Goal: Task Accomplishment & Management: Use online tool/utility

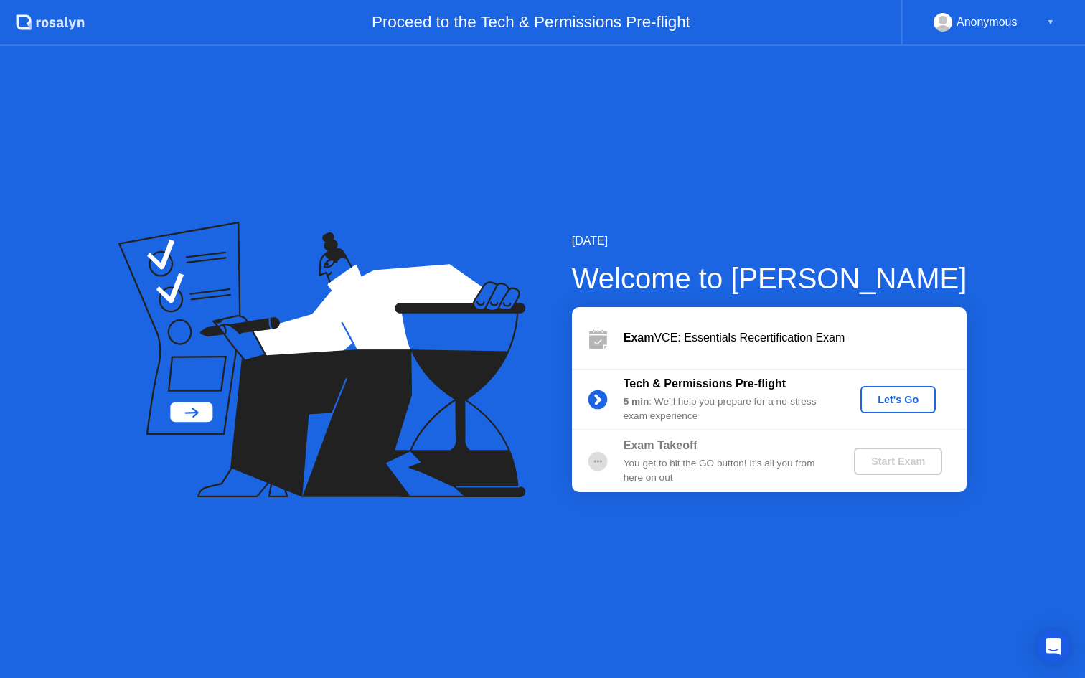
click at [897, 394] on div "Let's Go" at bounding box center [898, 399] width 64 height 11
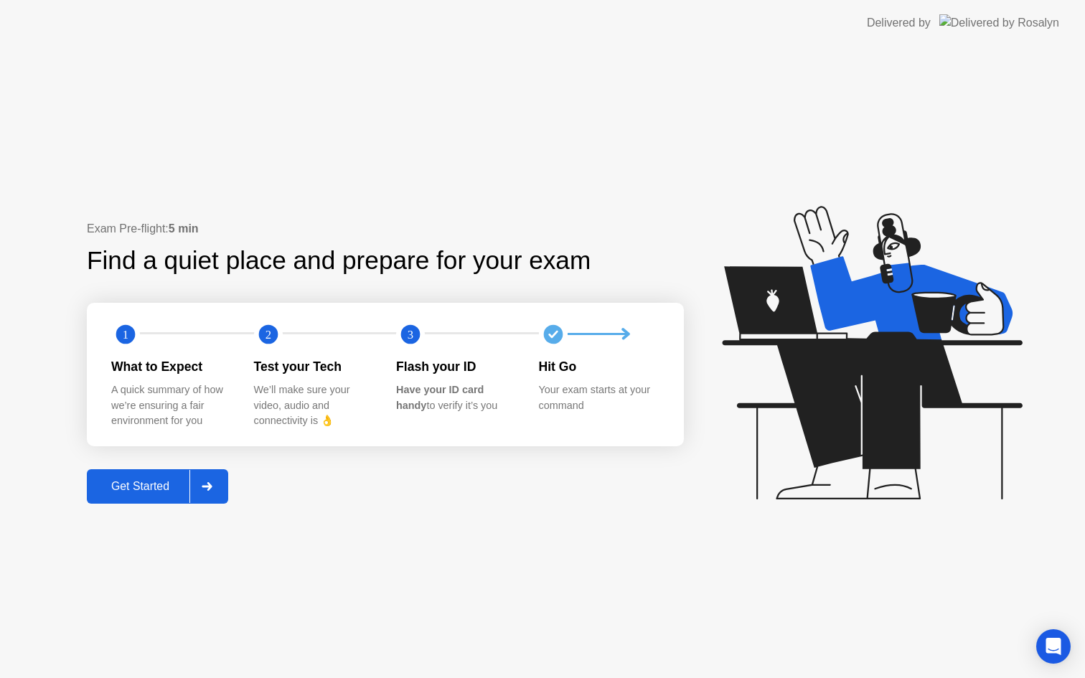
click at [164, 484] on div "Get Started" at bounding box center [140, 486] width 98 height 13
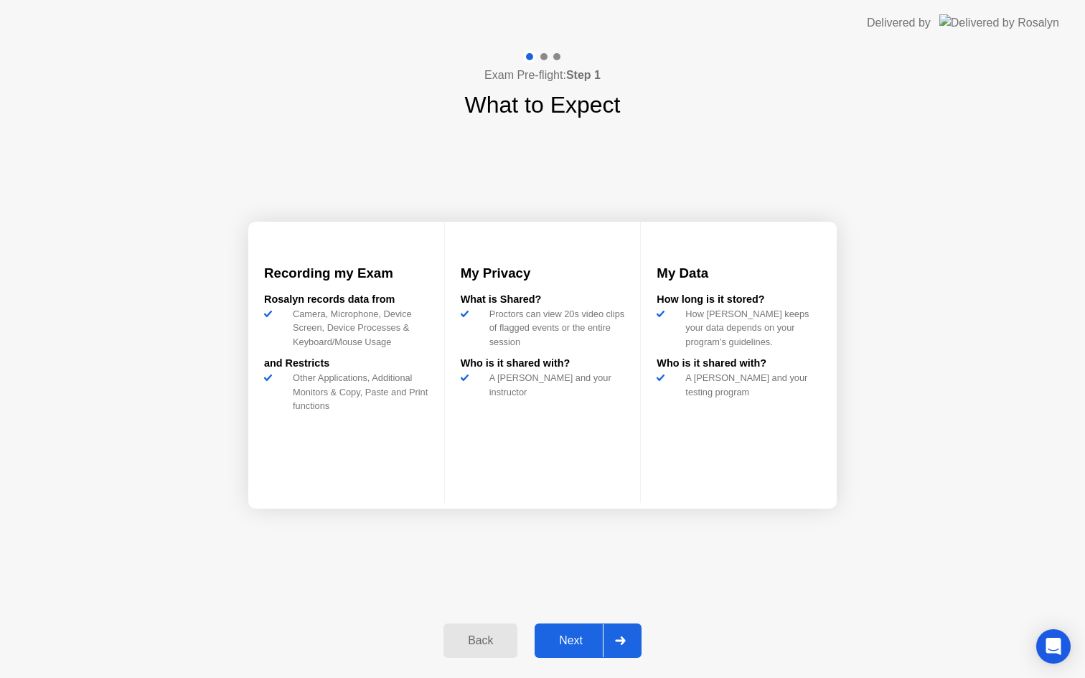
click at [588, 639] on div "Next" at bounding box center [571, 640] width 64 height 13
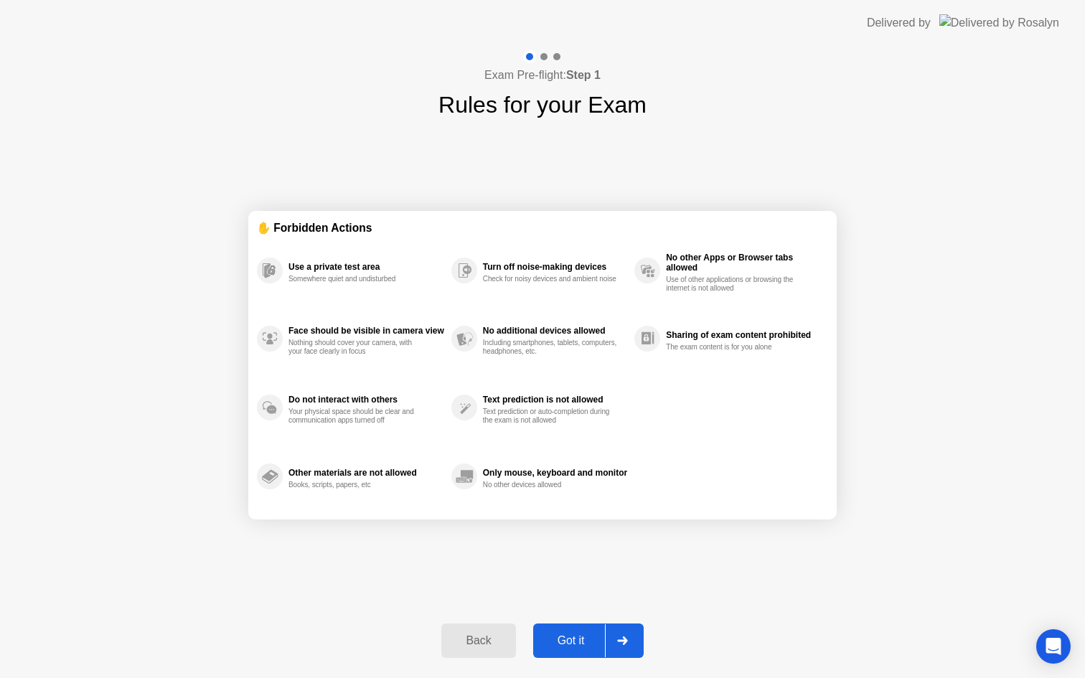
click at [476, 647] on div "Back" at bounding box center [478, 640] width 65 height 13
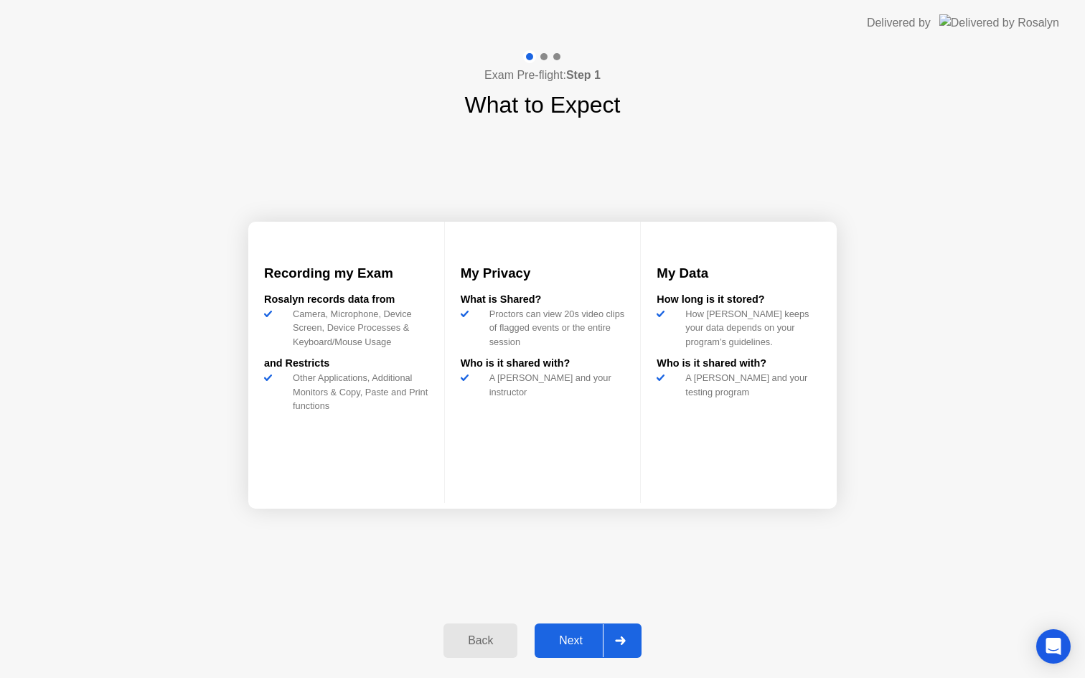
click at [575, 644] on div "Next" at bounding box center [571, 640] width 64 height 13
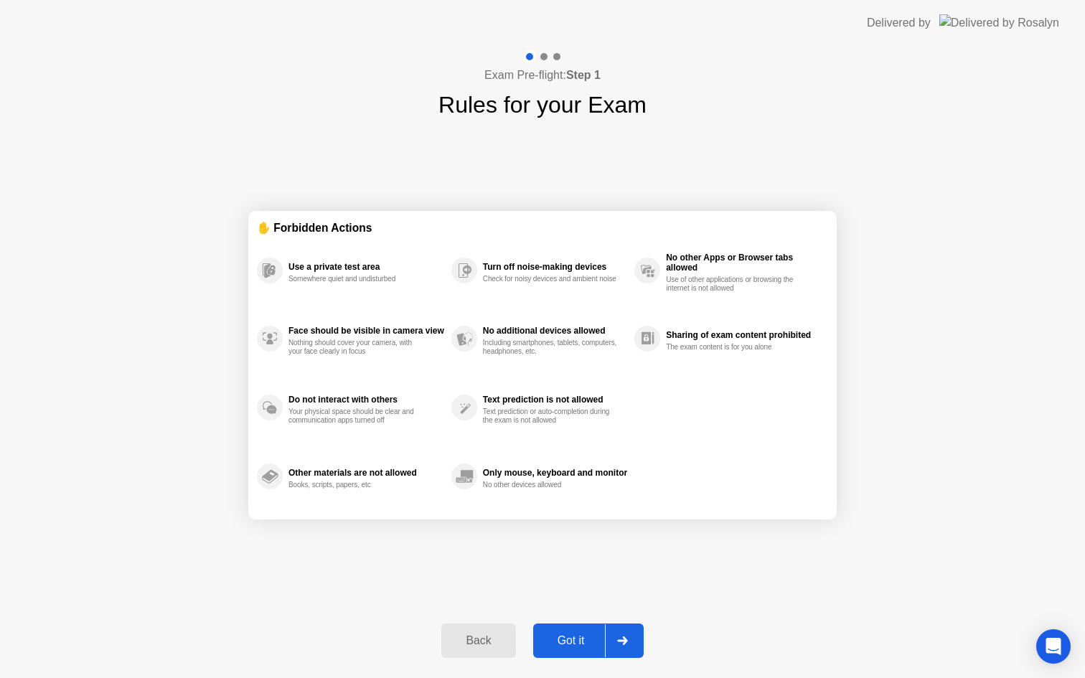
click at [575, 634] on div "Got it" at bounding box center [570, 640] width 67 height 13
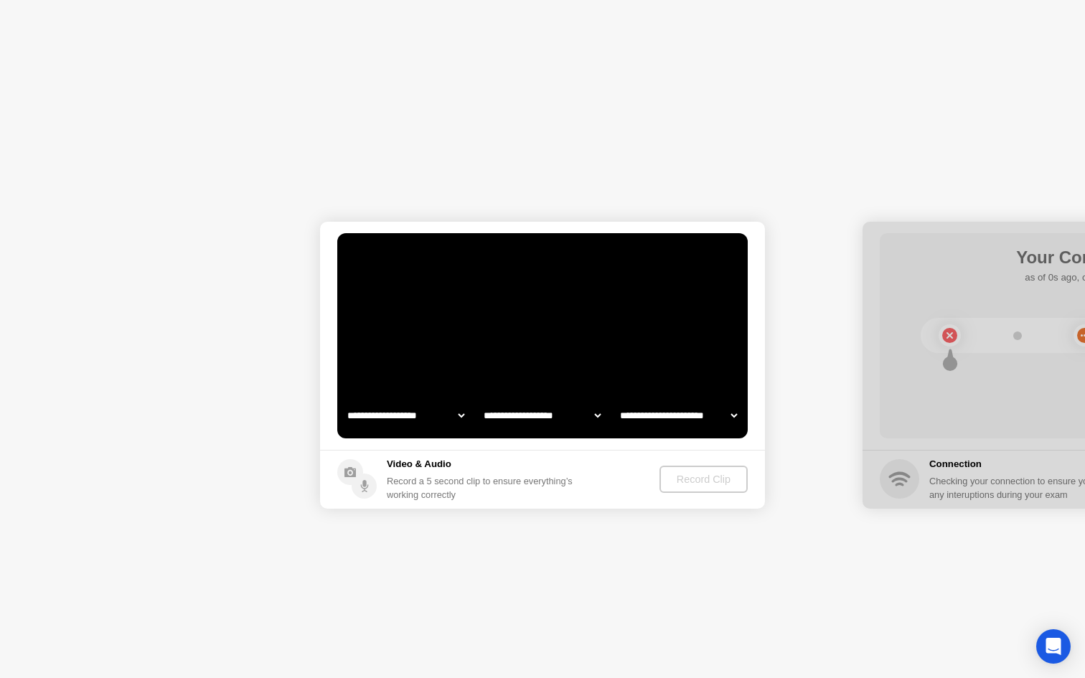
select select "**********"
select select "*******"
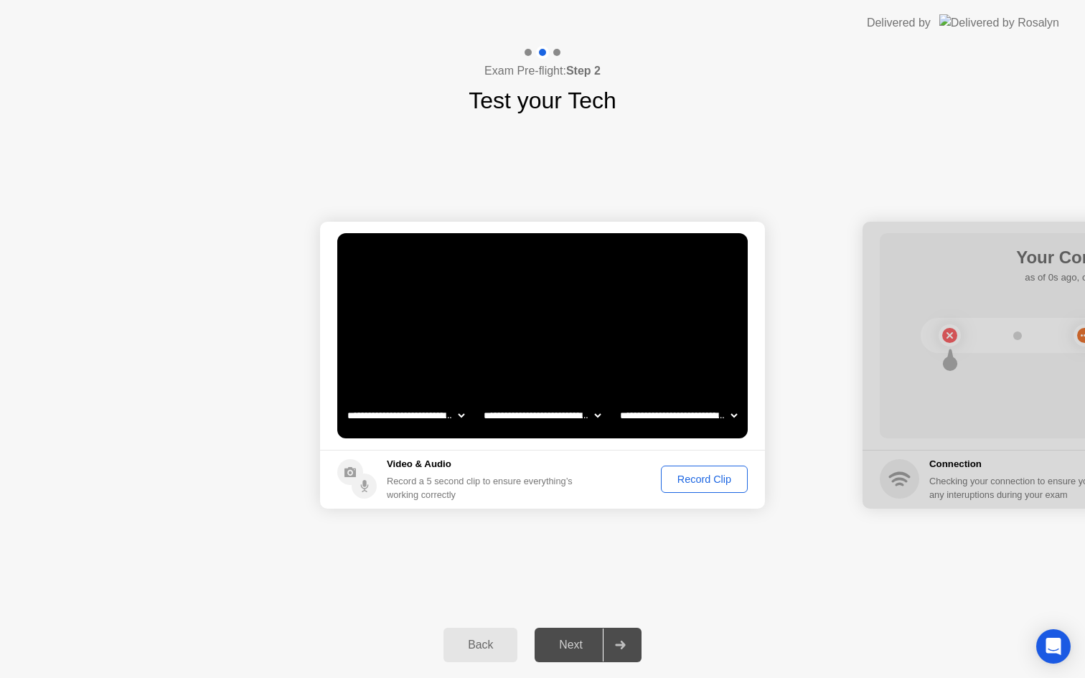
click at [456, 415] on select "**********" at bounding box center [405, 415] width 123 height 29
click at [579, 413] on select "**********" at bounding box center [542, 415] width 123 height 29
click at [680, 418] on select "**********" at bounding box center [678, 415] width 123 height 29
click at [692, 478] on div "Record Clip" at bounding box center [704, 479] width 77 height 11
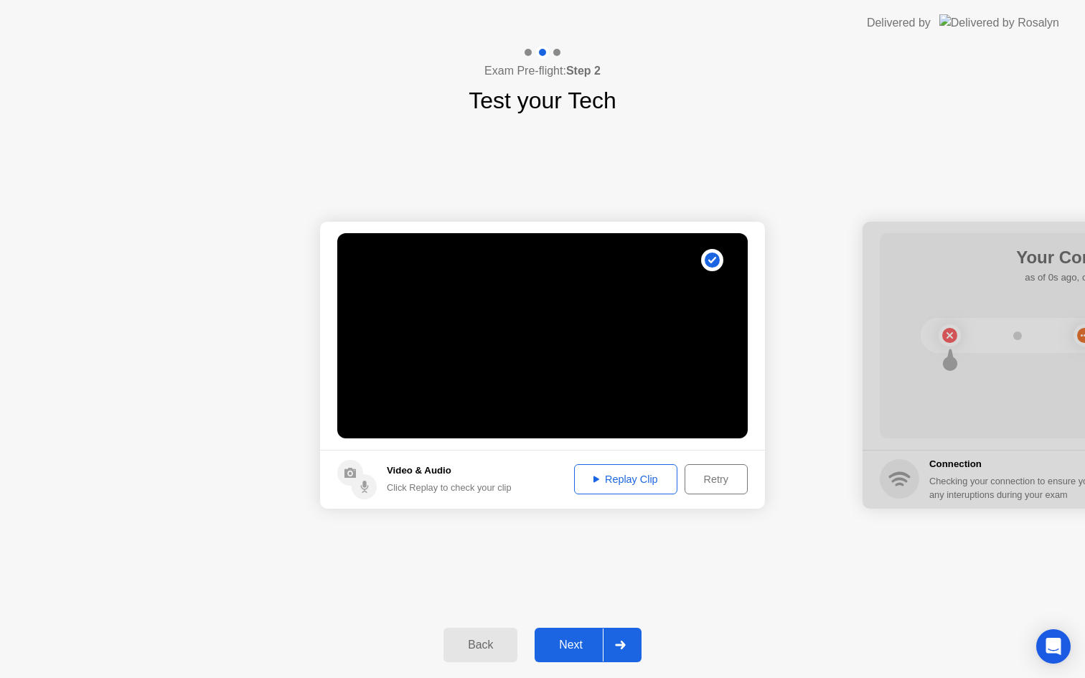
click at [624, 482] on div "Replay Clip" at bounding box center [625, 479] width 93 height 11
click at [588, 476] on div "Replay Clip" at bounding box center [625, 479] width 93 height 11
click at [578, 645] on div "Next" at bounding box center [571, 645] width 64 height 13
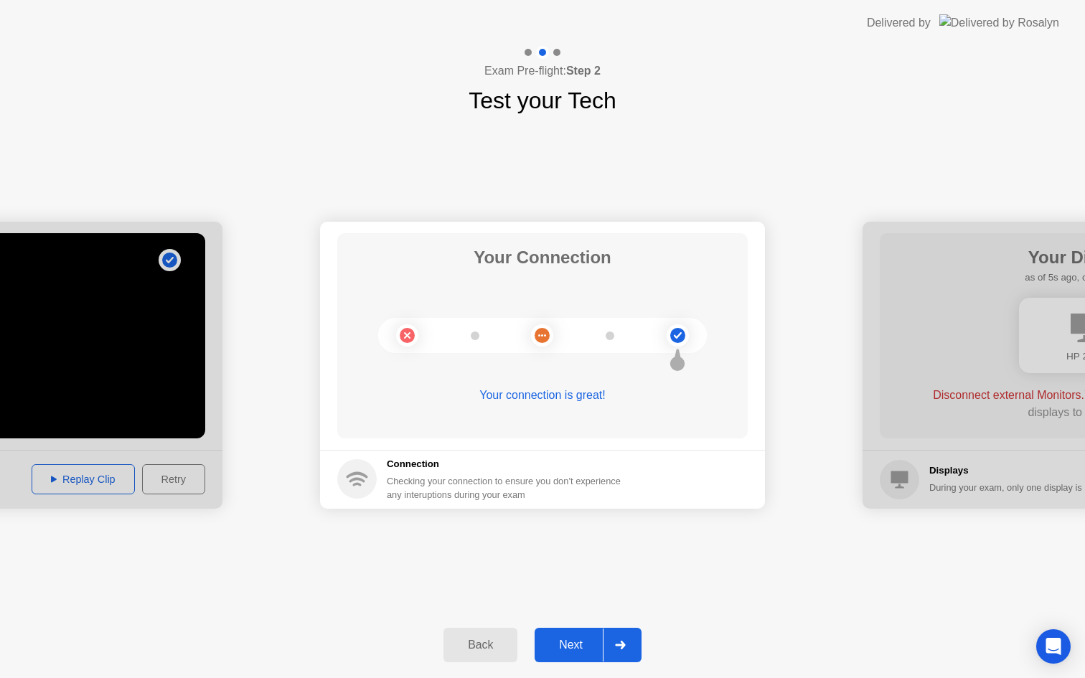
click at [563, 649] on div "Next" at bounding box center [571, 645] width 64 height 13
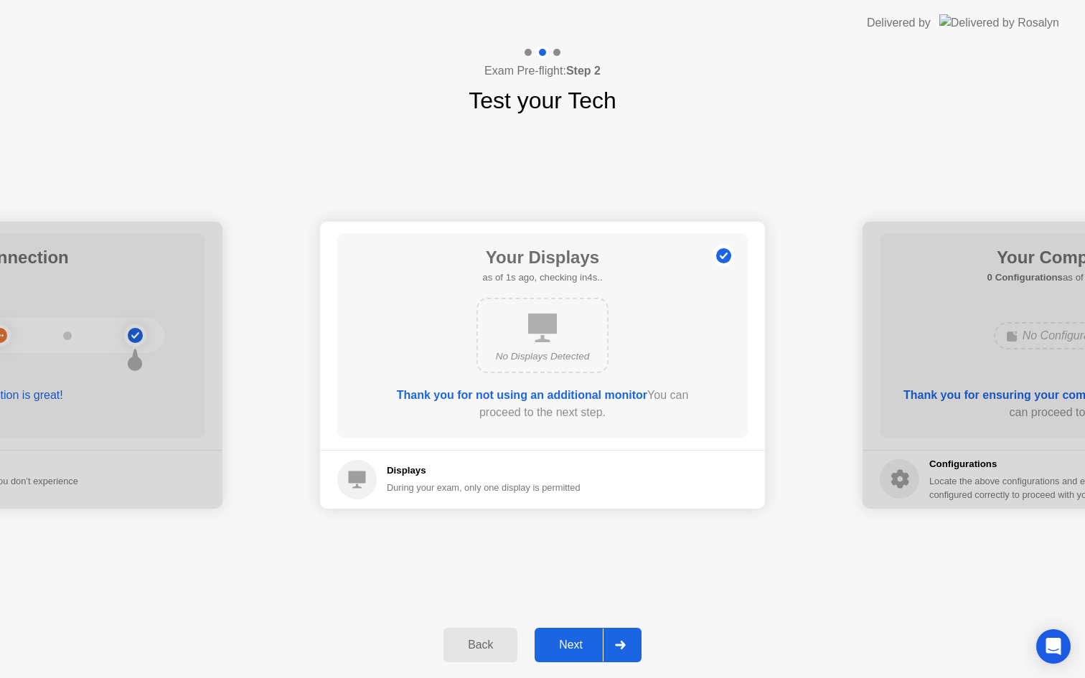
click at [568, 644] on div "Next" at bounding box center [571, 645] width 64 height 13
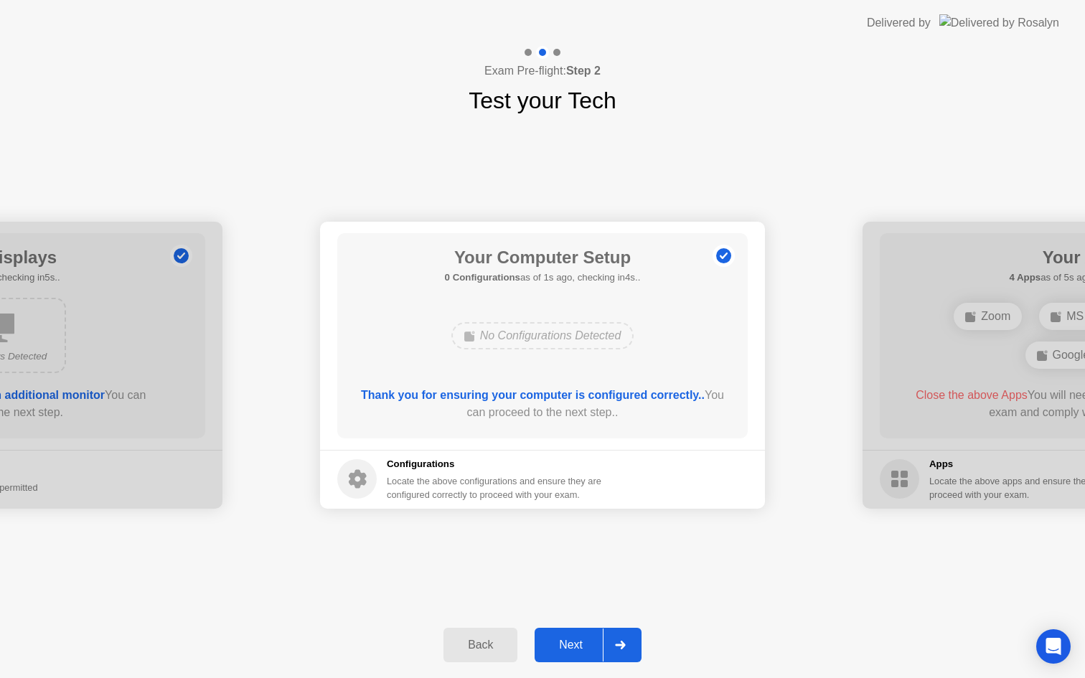
click at [572, 645] on div "Next" at bounding box center [571, 645] width 64 height 13
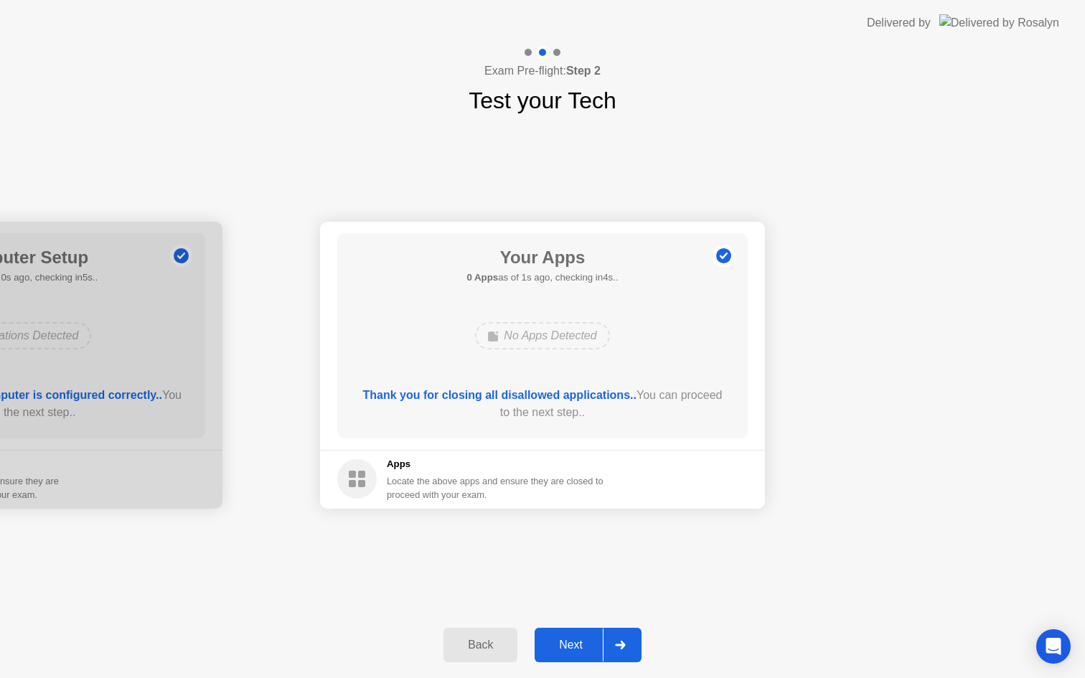
click at [573, 639] on div "Next" at bounding box center [571, 645] width 64 height 13
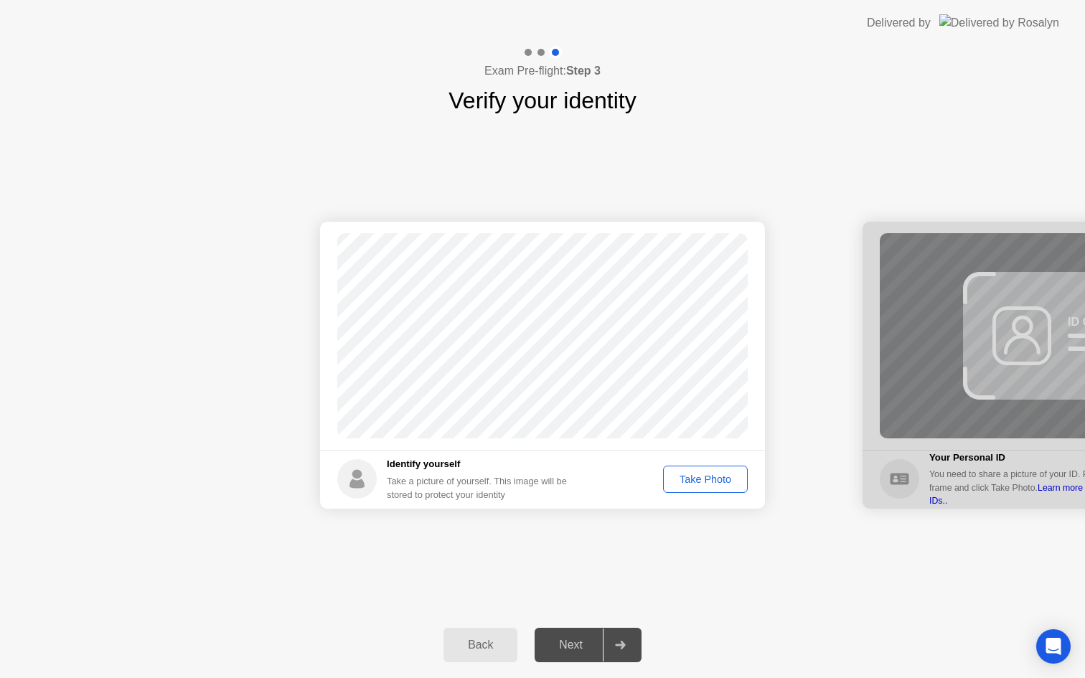
click at [710, 474] on div "Take Photo" at bounding box center [705, 479] width 75 height 11
click at [568, 642] on div "Next" at bounding box center [571, 645] width 64 height 13
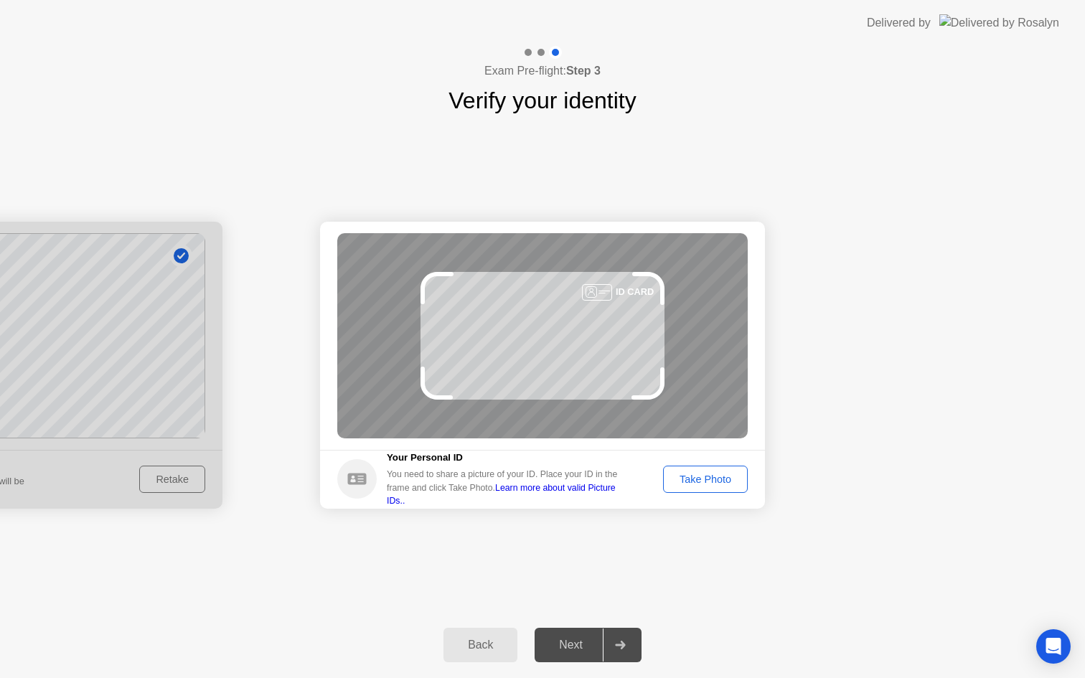
click at [711, 481] on div "Take Photo" at bounding box center [705, 479] width 75 height 11
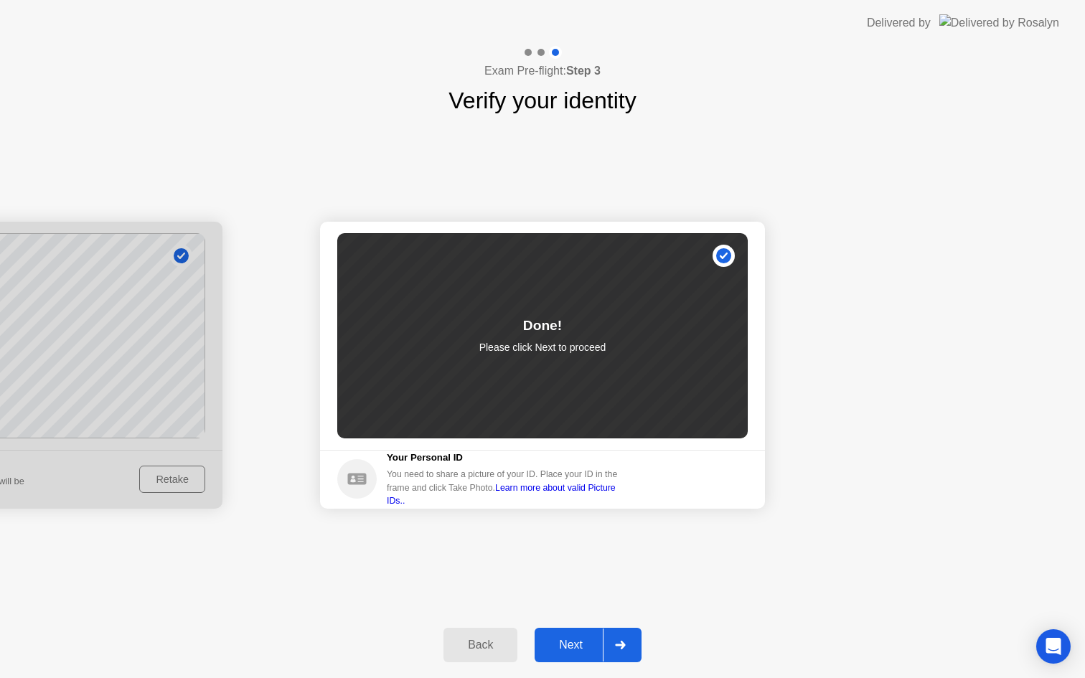
click at [569, 643] on div "Next" at bounding box center [571, 645] width 64 height 13
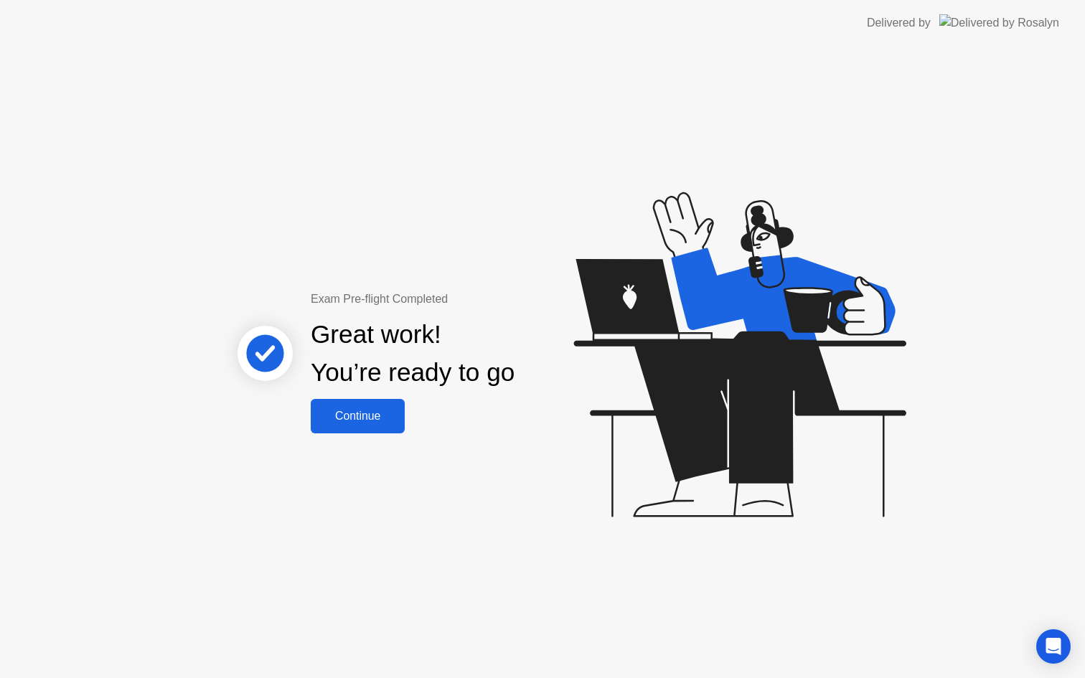
click at [359, 412] on div "Continue" at bounding box center [357, 416] width 85 height 13
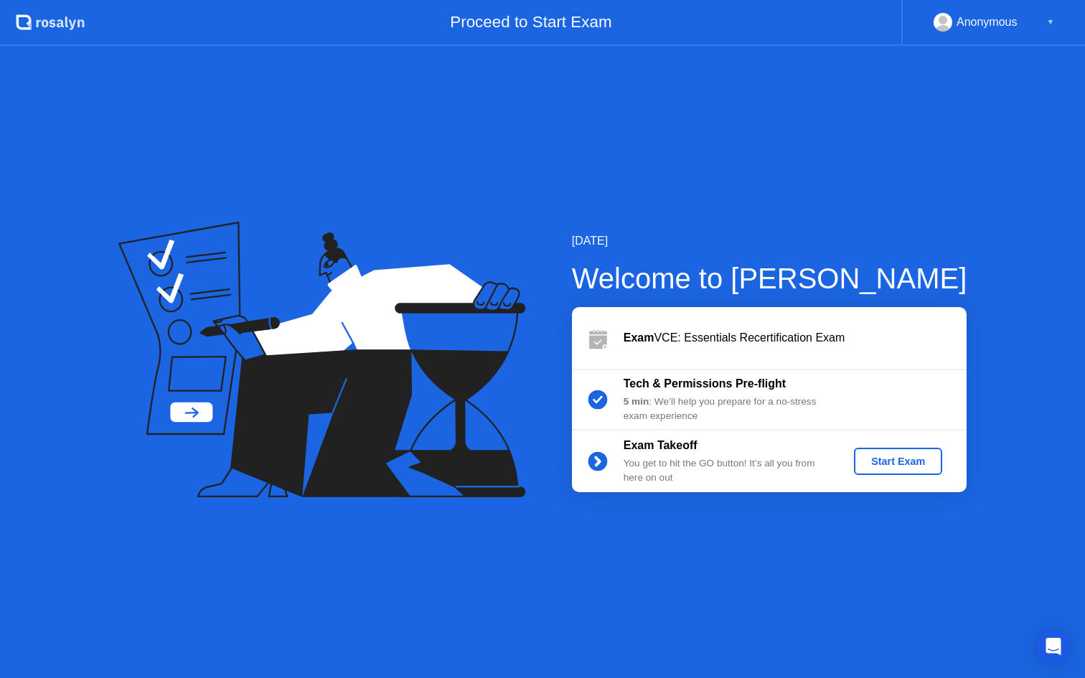
click at [901, 461] on div "Start Exam" at bounding box center [898, 461] width 77 height 11
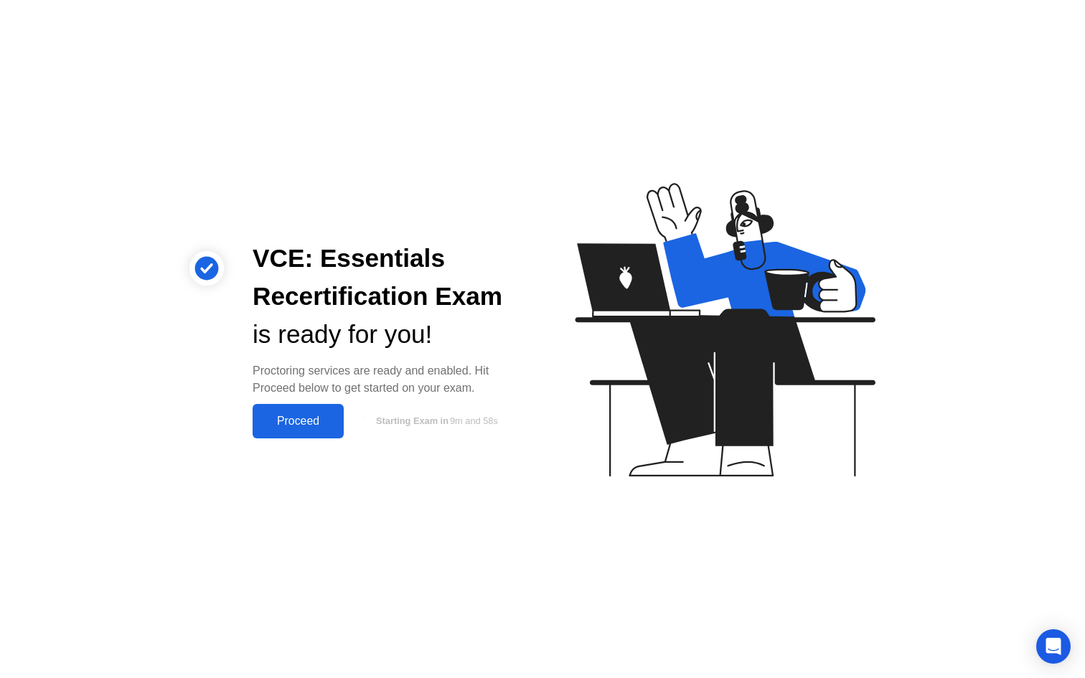
click at [295, 421] on div "Proceed" at bounding box center [298, 421] width 83 height 13
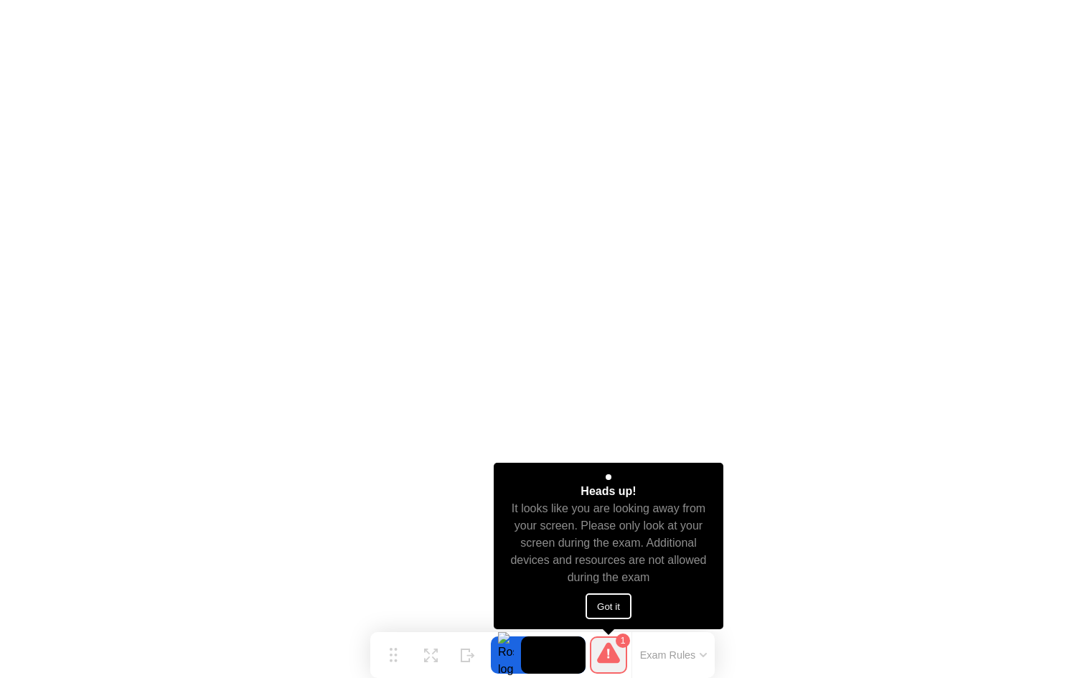
click at [610, 606] on button "Got it" at bounding box center [609, 606] width 46 height 26
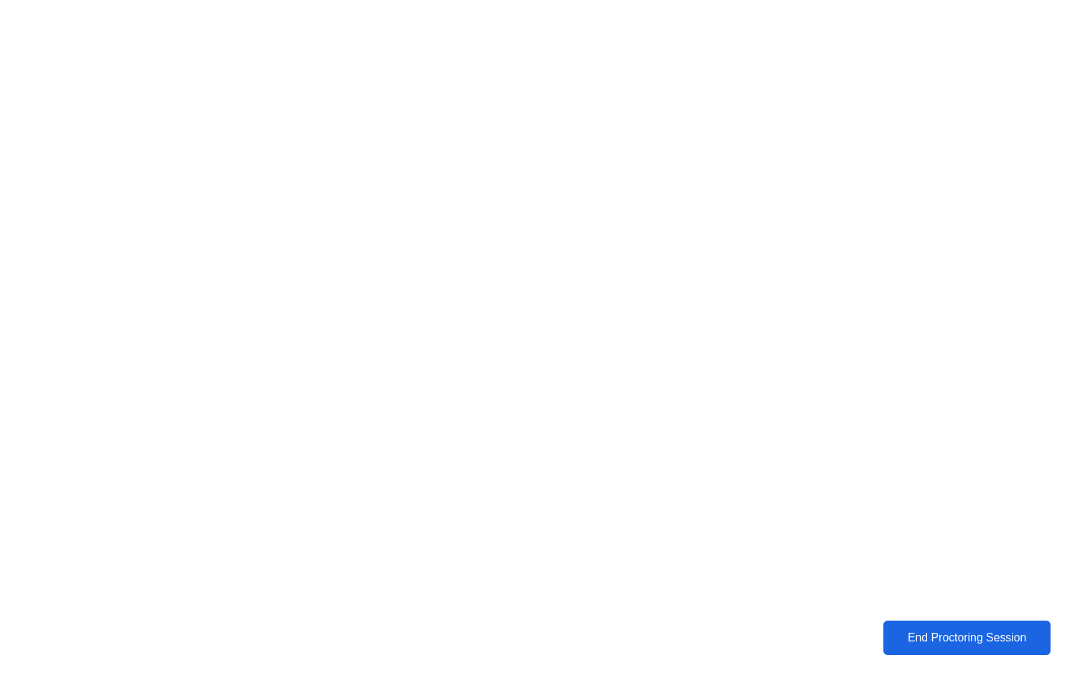
click at [990, 632] on div "End Proctoring Session" at bounding box center [967, 637] width 159 height 13
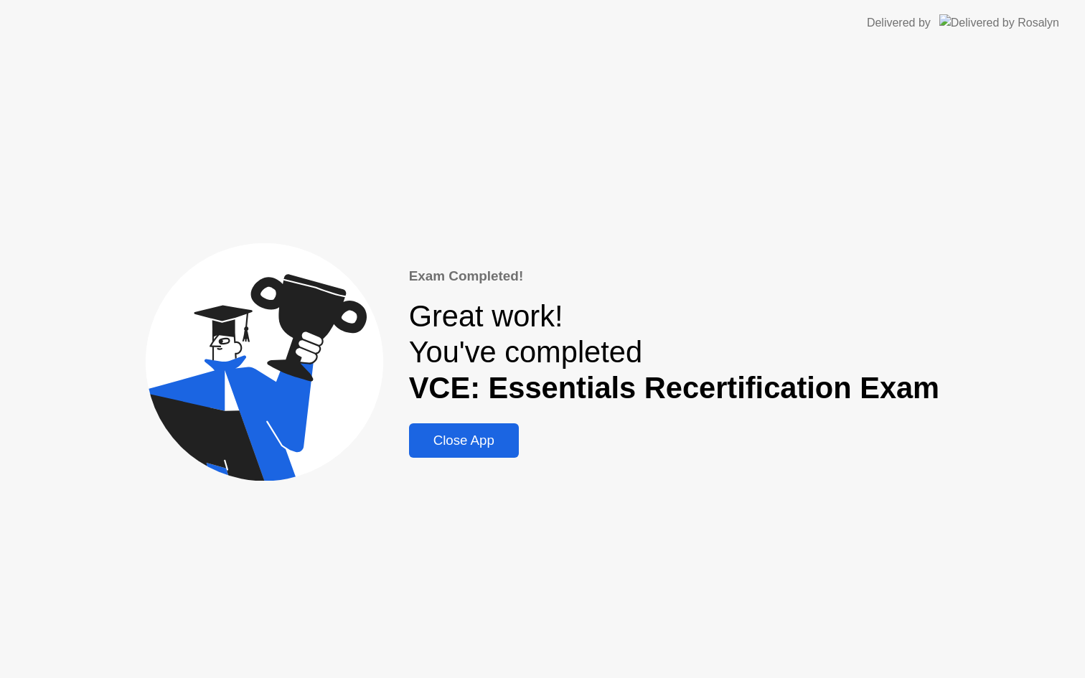
click at [473, 439] on div "Close App" at bounding box center [463, 441] width 101 height 16
